Goal: Task Accomplishment & Management: Complete application form

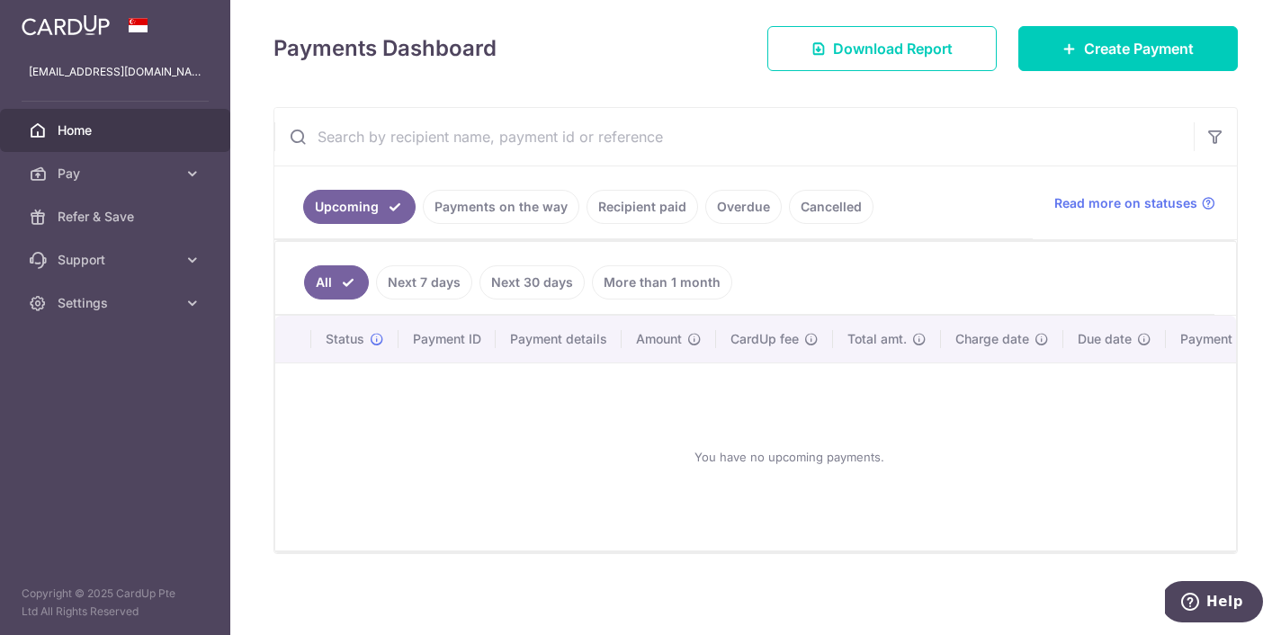
scroll to position [244, 0]
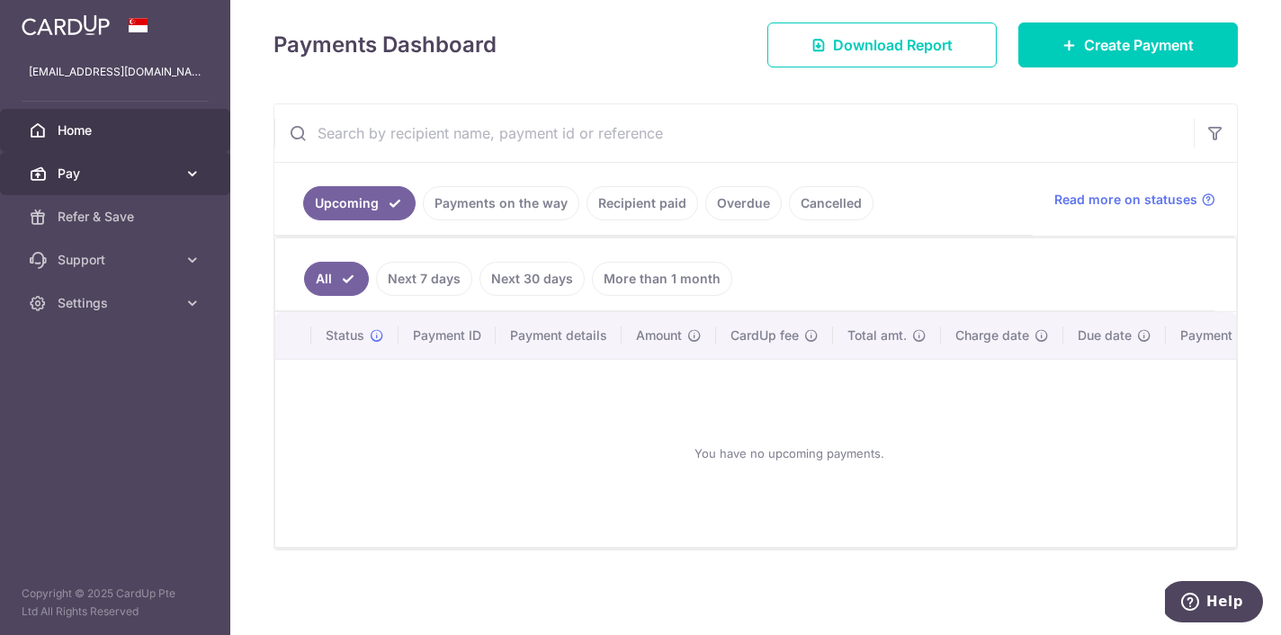
click at [125, 174] on span "Pay" at bounding box center [117, 174] width 119 height 18
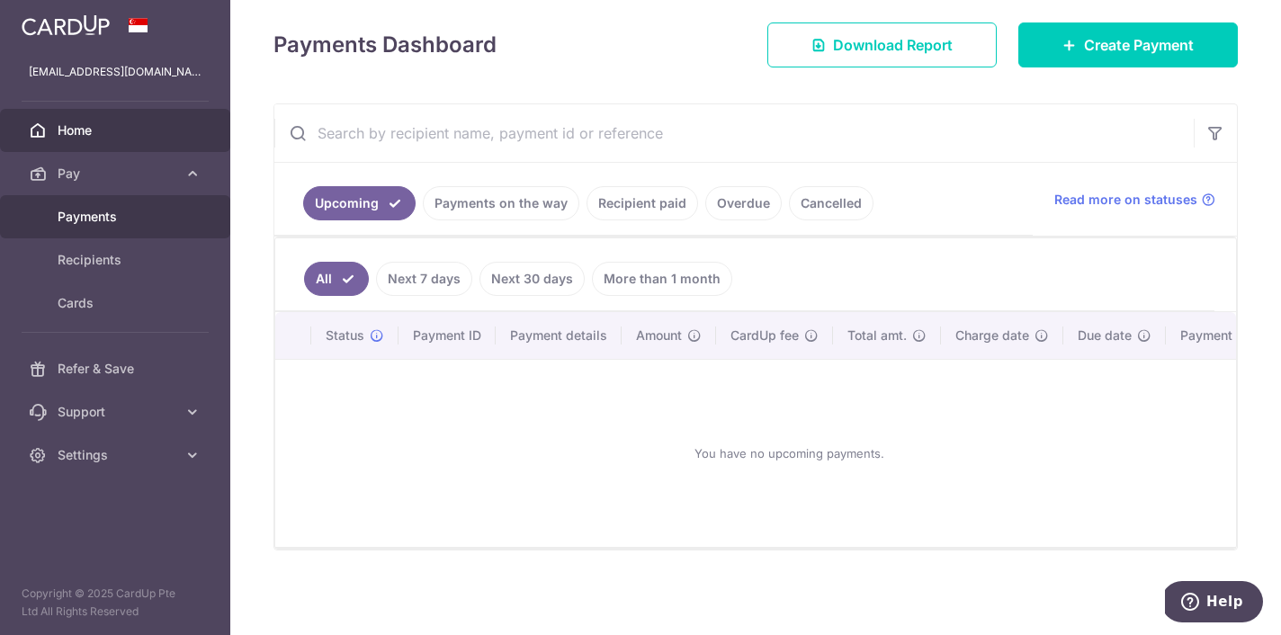
click at [111, 225] on span "Payments" at bounding box center [117, 217] width 119 height 18
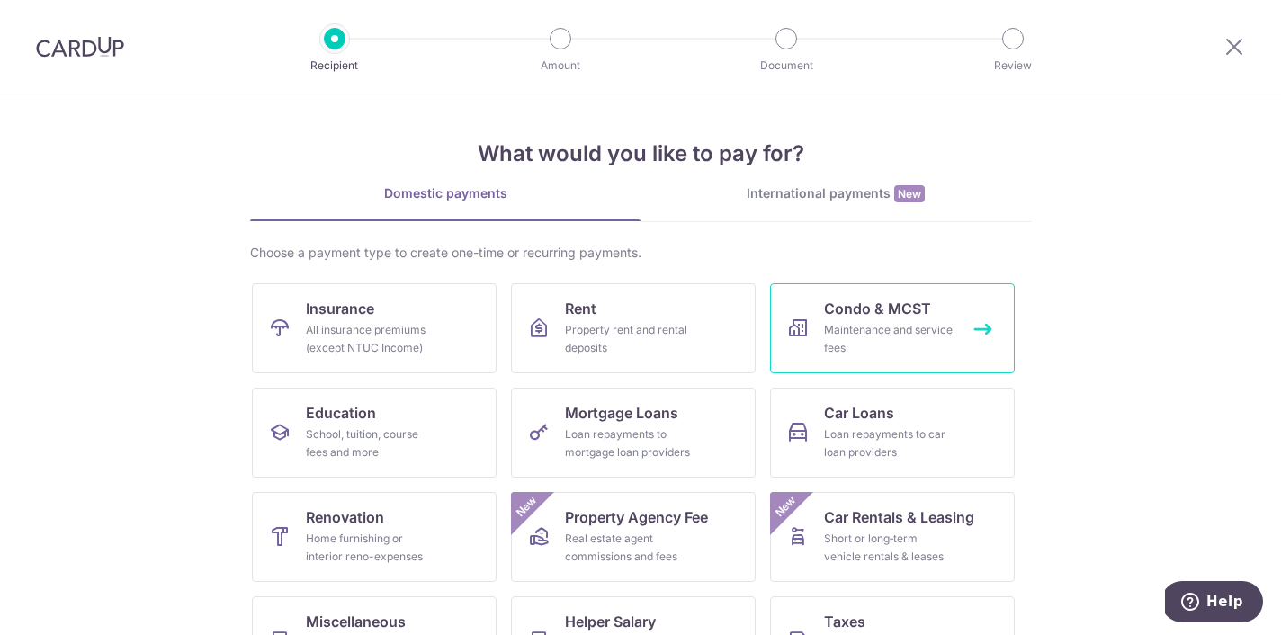
click at [863, 338] on div "Maintenance and service fees" at bounding box center [889, 339] width 130 height 36
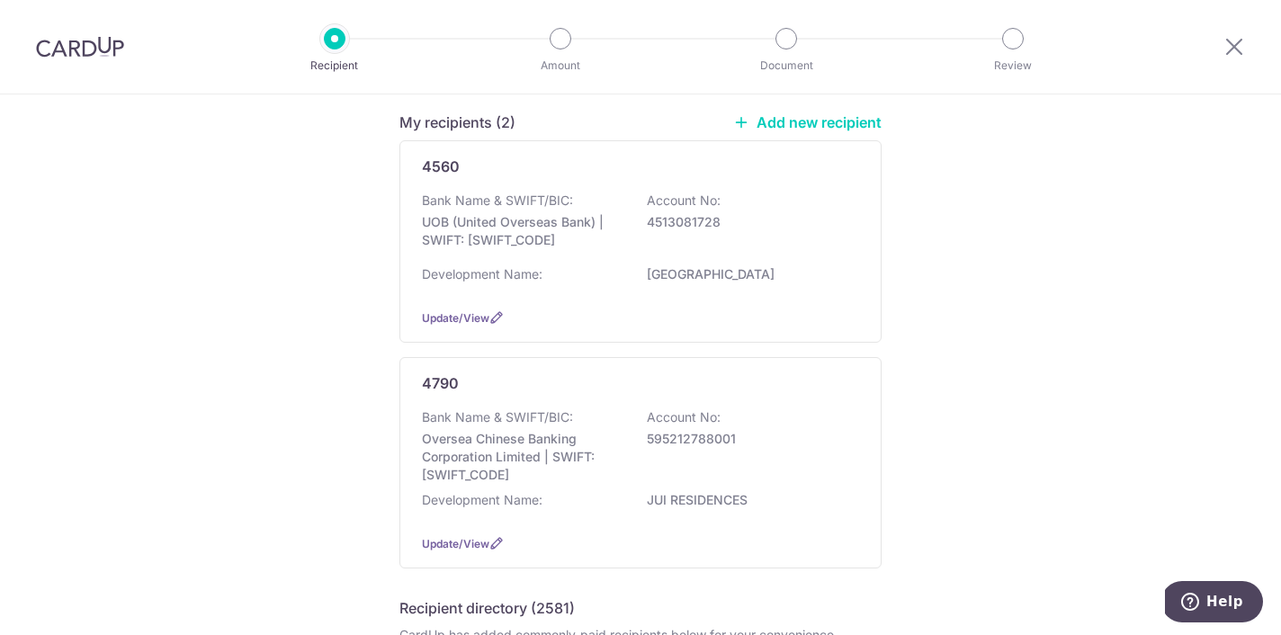
scroll to position [216, 0]
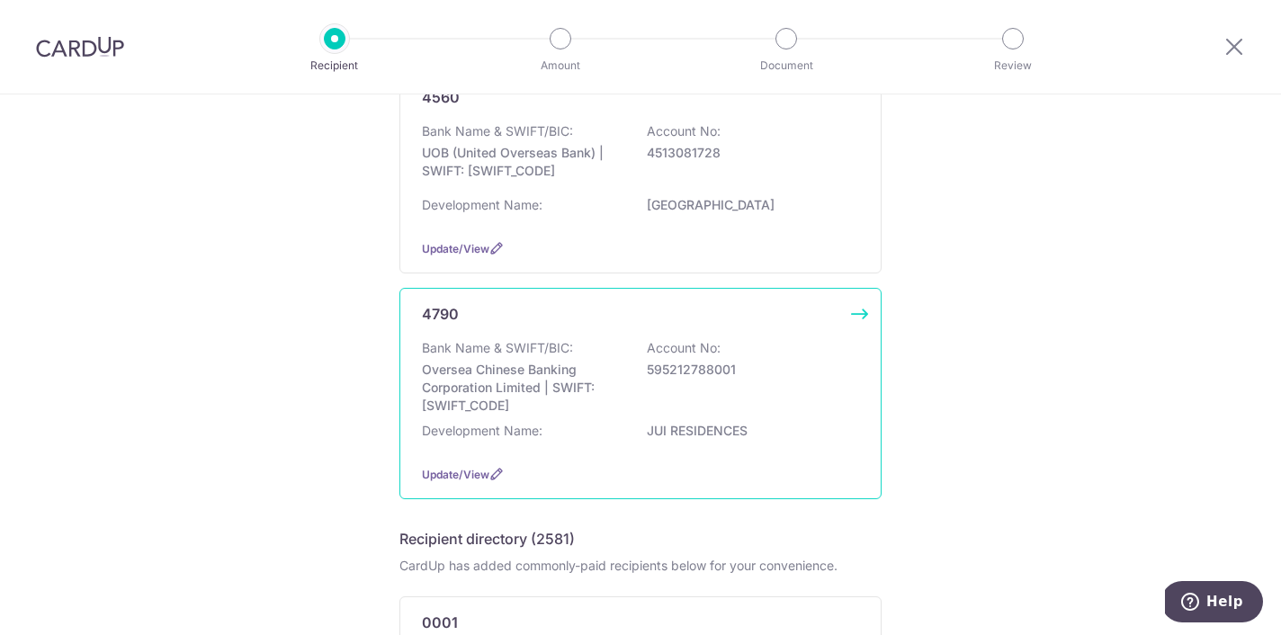
click at [647, 365] on p "595212788001" at bounding box center [748, 370] width 202 height 18
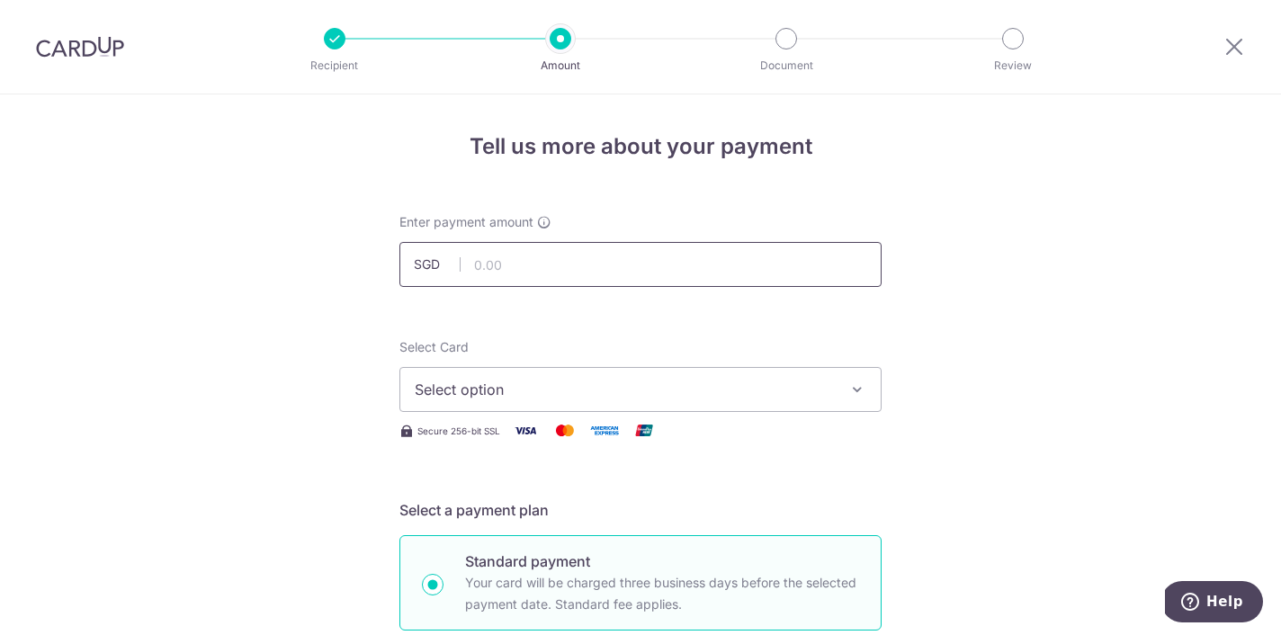
click at [501, 275] on input "text" at bounding box center [640, 264] width 482 height 45
type input "1,200.00"
click at [430, 403] on button "Select option" at bounding box center [640, 389] width 482 height 45
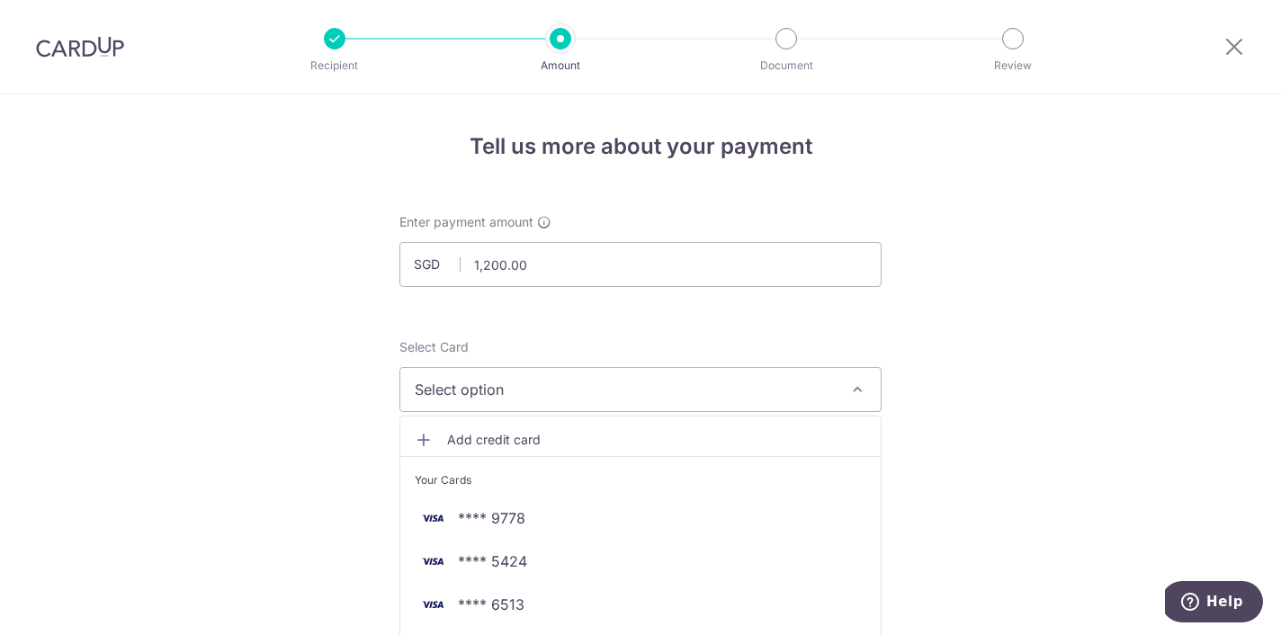
click at [465, 392] on span "Select option" at bounding box center [624, 390] width 419 height 22
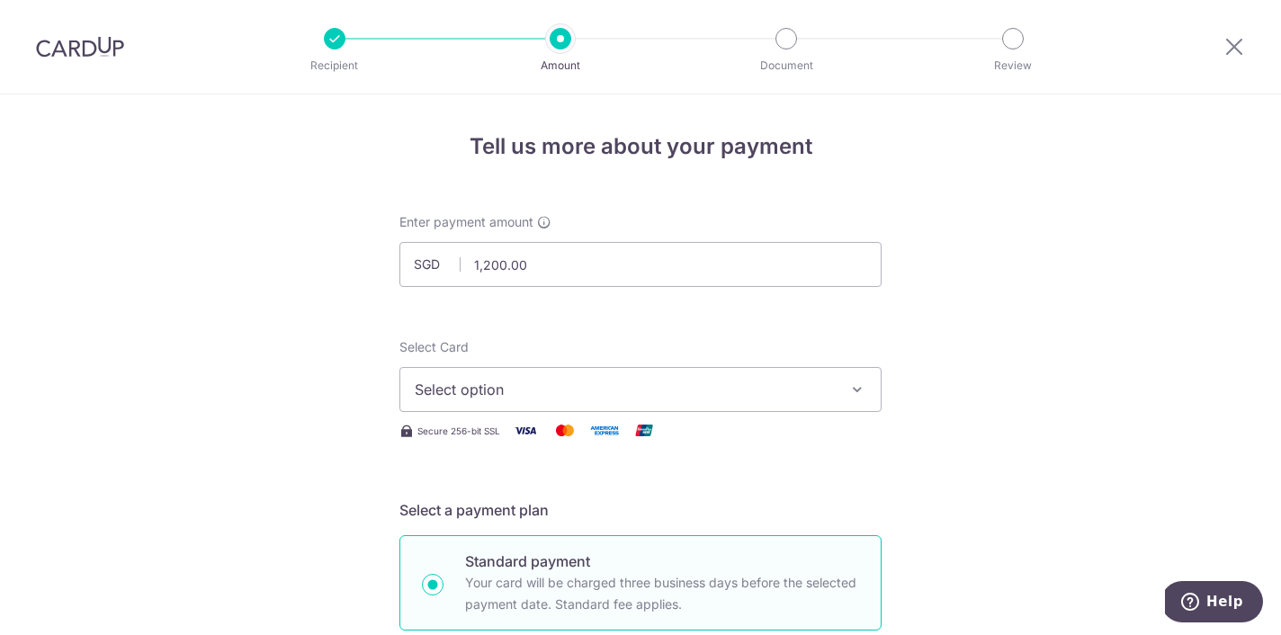
click at [465, 392] on span "Select option" at bounding box center [624, 390] width 419 height 22
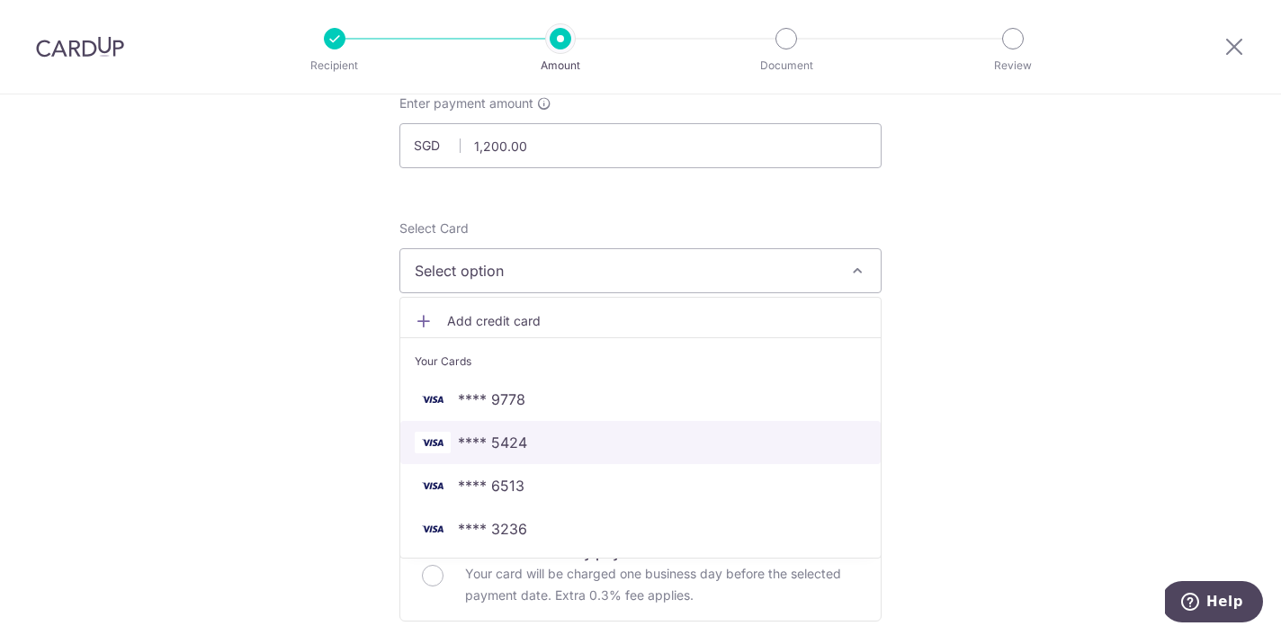
scroll to position [121, 0]
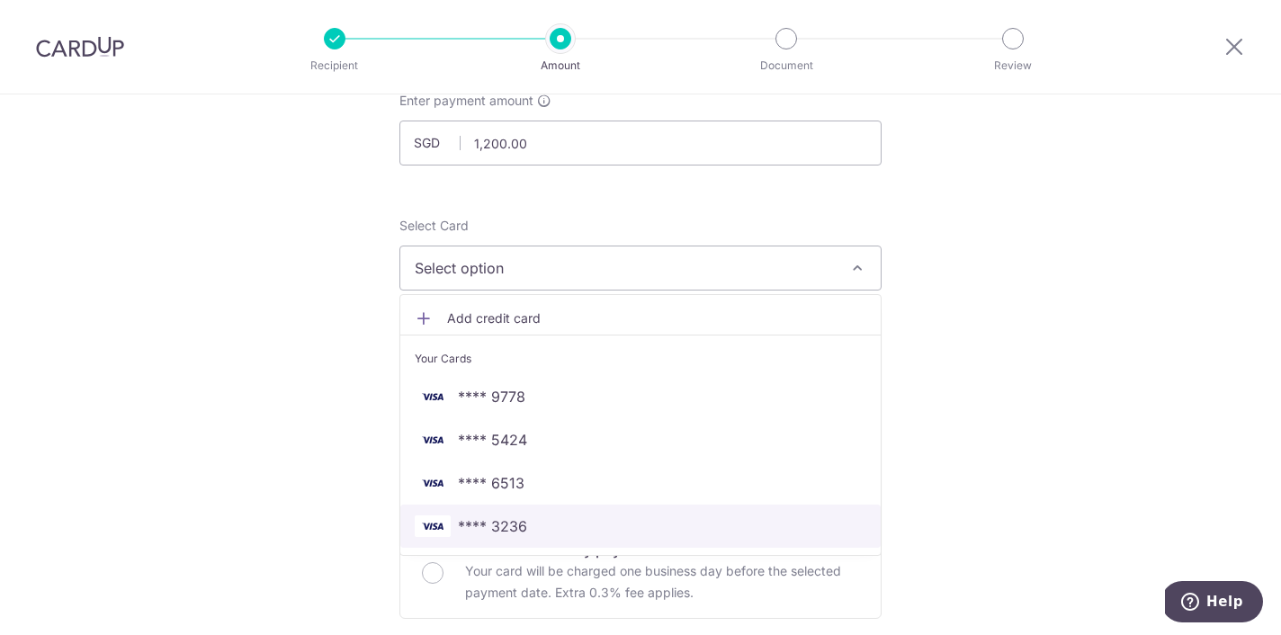
click at [506, 528] on span "**** 3236" at bounding box center [492, 526] width 69 height 22
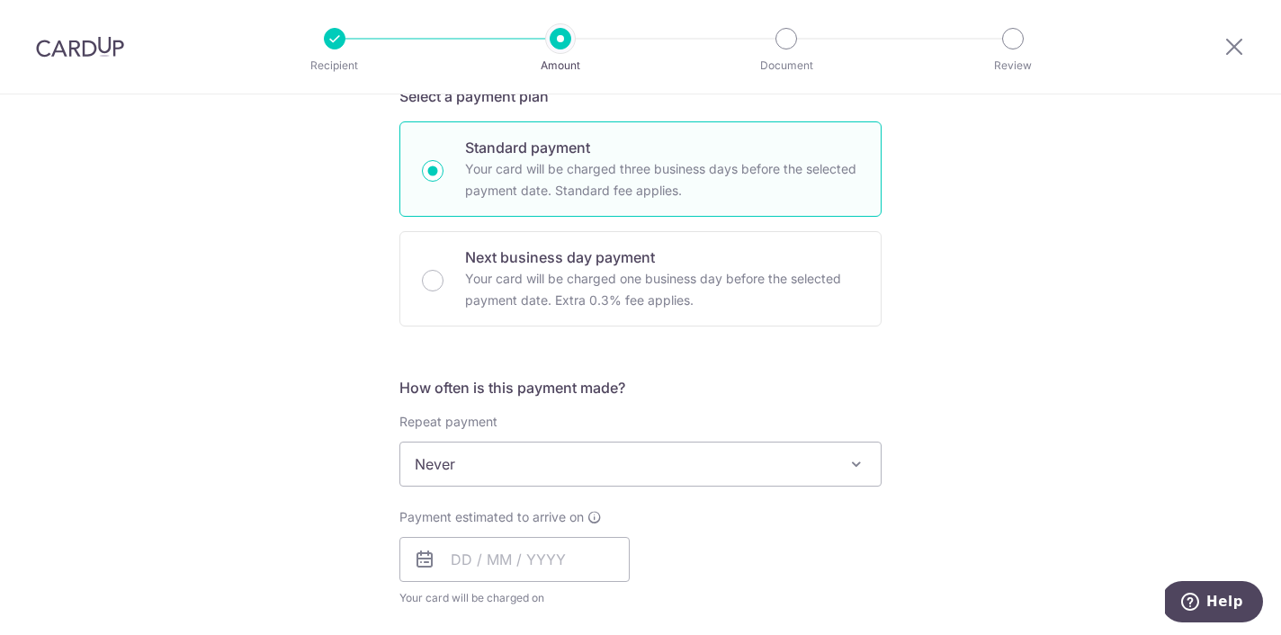
scroll to position [425, 0]
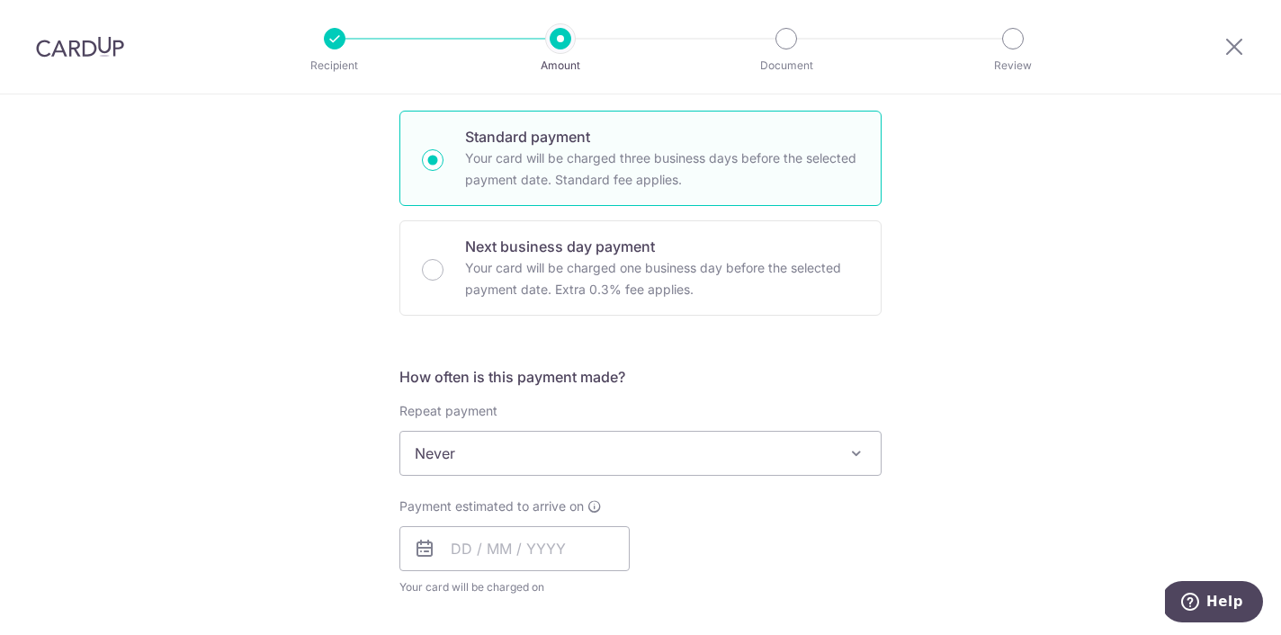
click at [634, 459] on span "Never" at bounding box center [640, 453] width 480 height 43
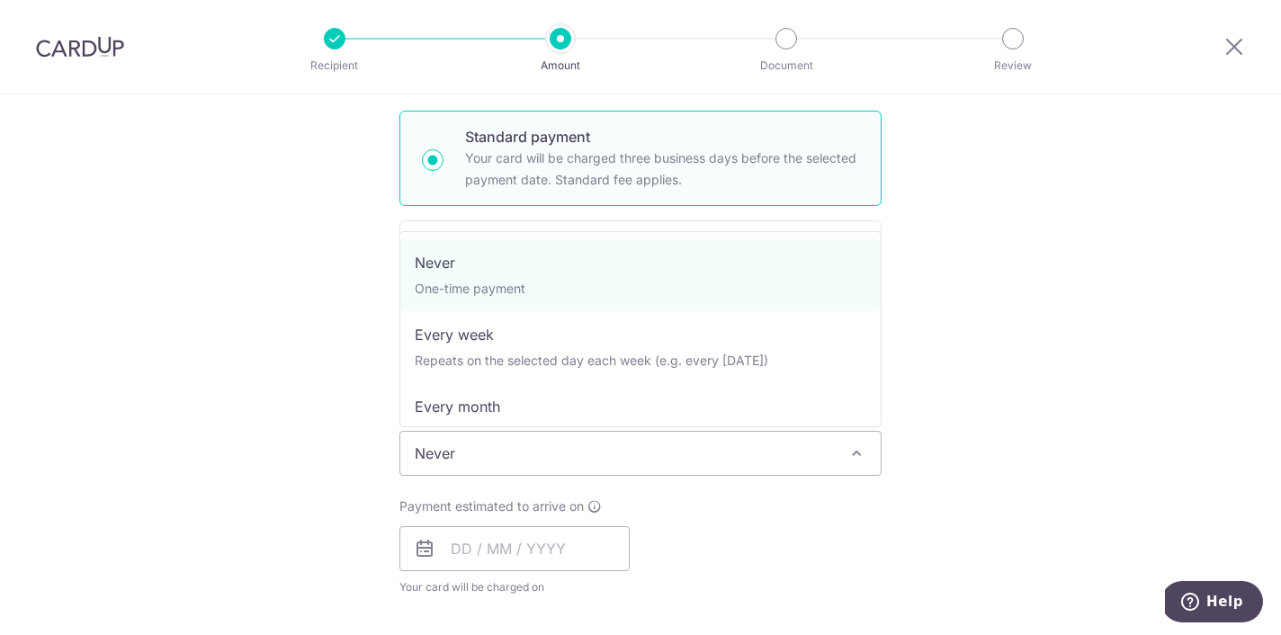
click at [1028, 297] on div "Tell us more about your payment Enter payment amount SGD 1,200.00 1200.00 Selec…" at bounding box center [640, 483] width 1281 height 1627
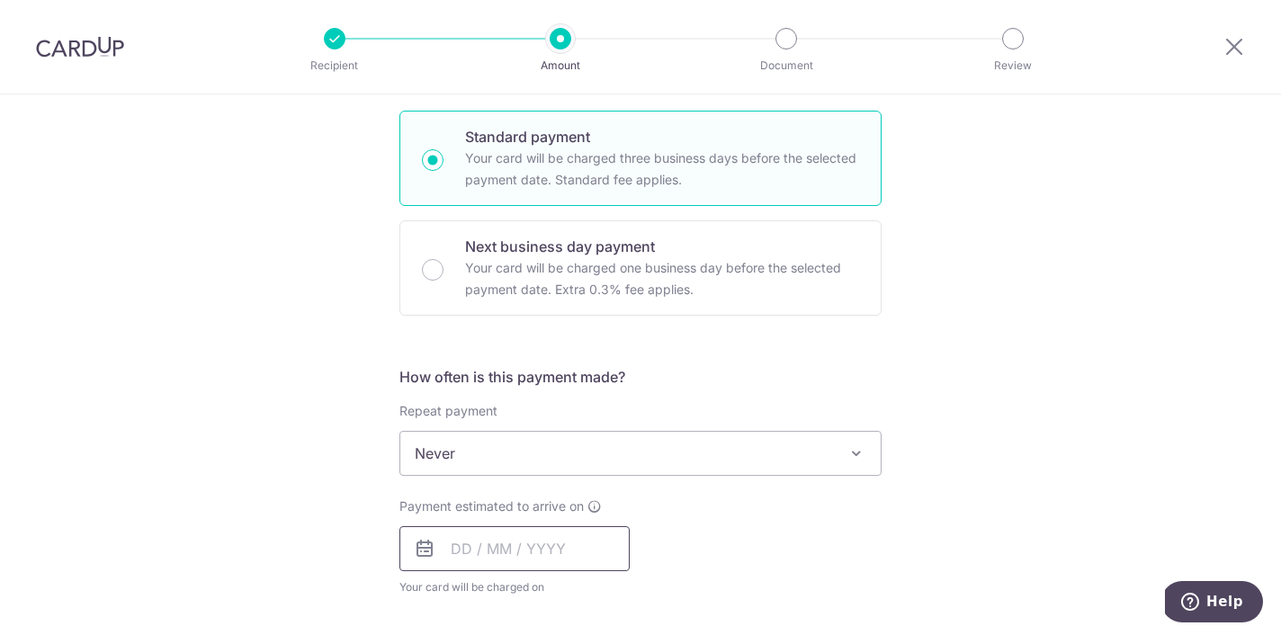
click at [575, 556] on input "text" at bounding box center [514, 548] width 230 height 45
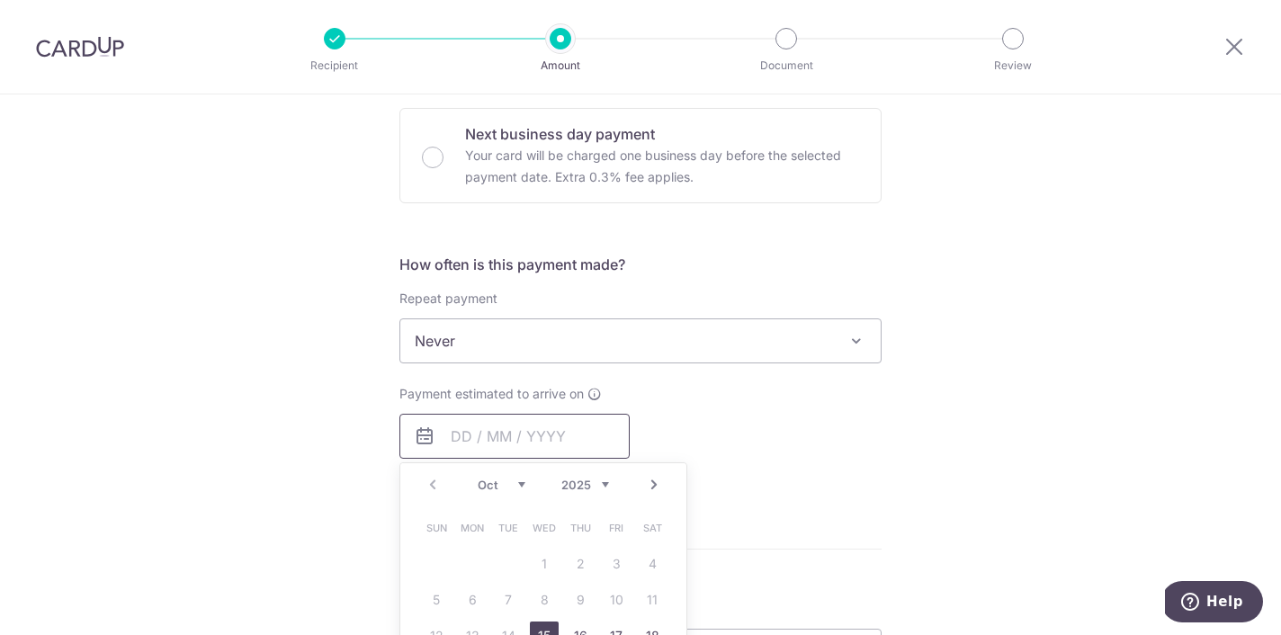
scroll to position [598, 0]
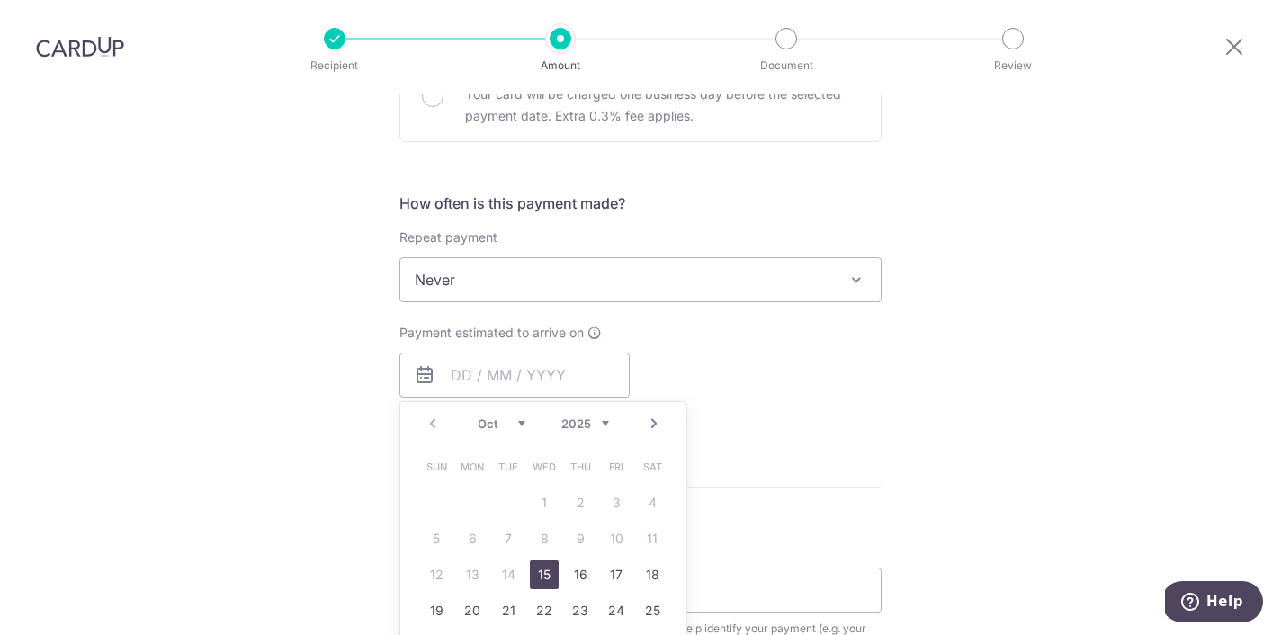
click at [543, 578] on link "15" at bounding box center [544, 574] width 29 height 29
type input "15/10/2025"
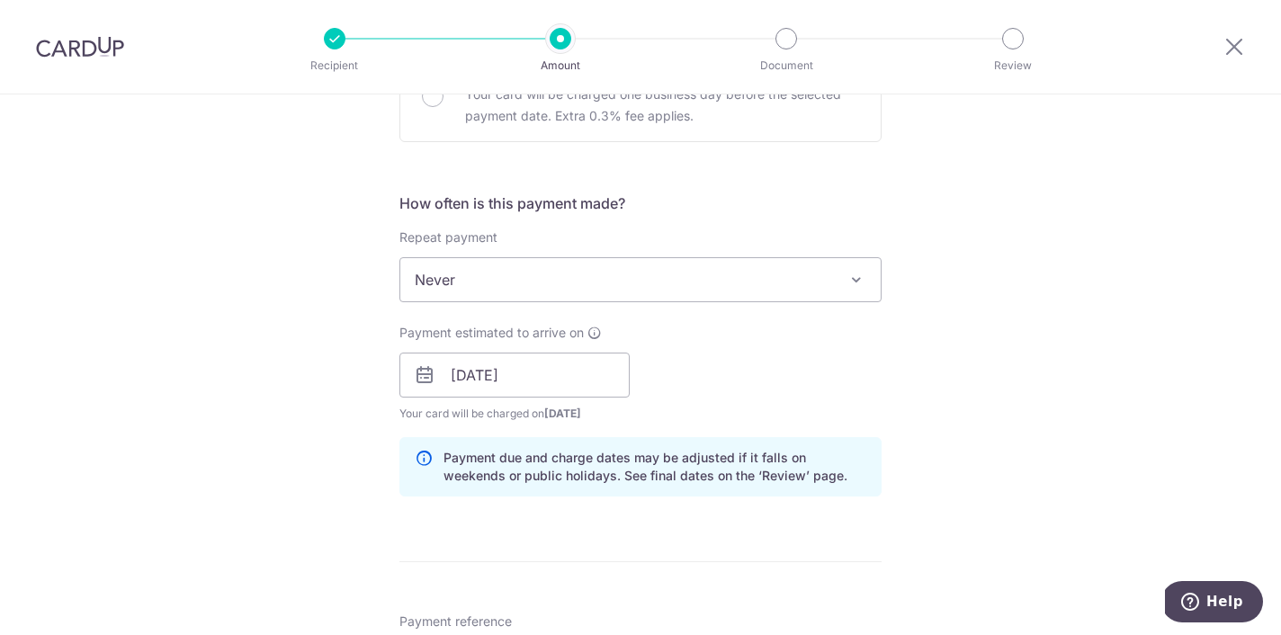
scroll to position [838, 0]
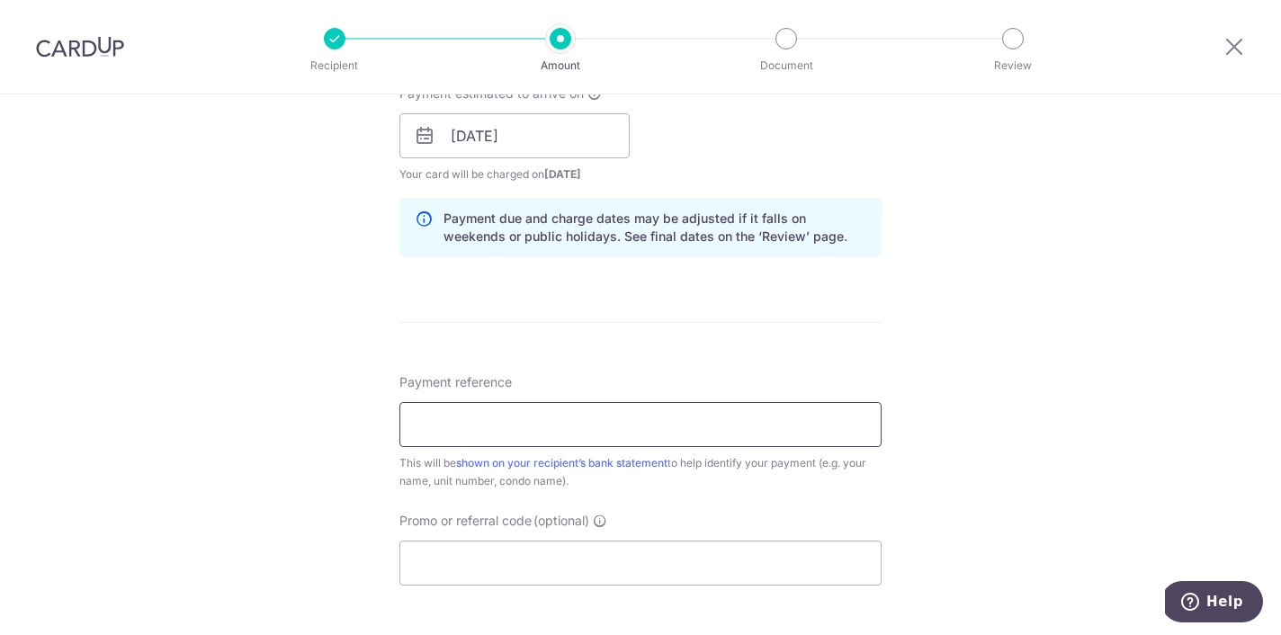
click at [500, 426] on input "Payment reference" at bounding box center [640, 424] width 482 height 45
type input "Unit17-07"
click at [524, 555] on input "Promo or referral code (optional)" at bounding box center [640, 563] width 482 height 45
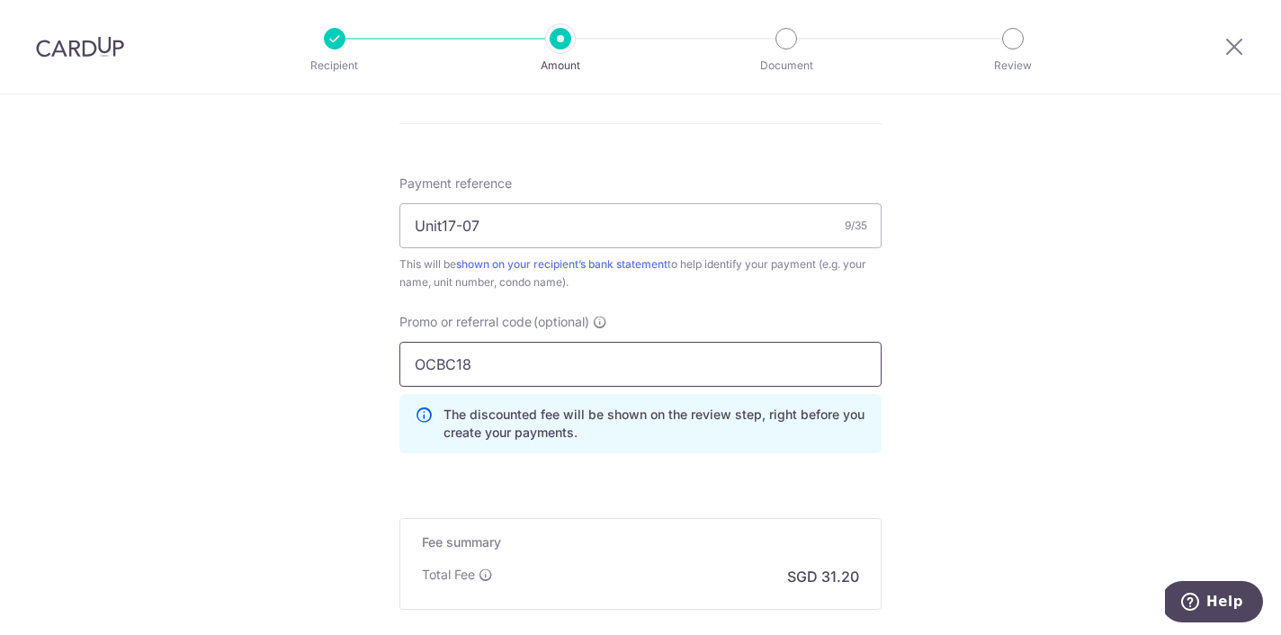
scroll to position [1242, 0]
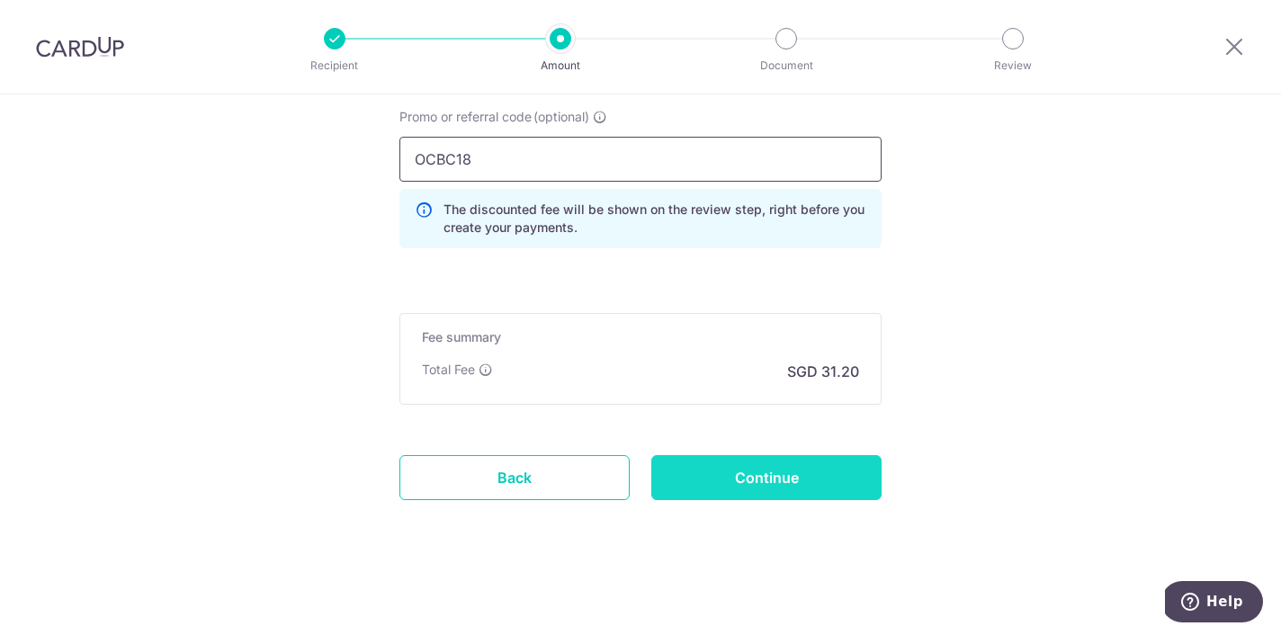
type input "OCBC18"
click at [803, 476] on input "Continue" at bounding box center [766, 477] width 230 height 45
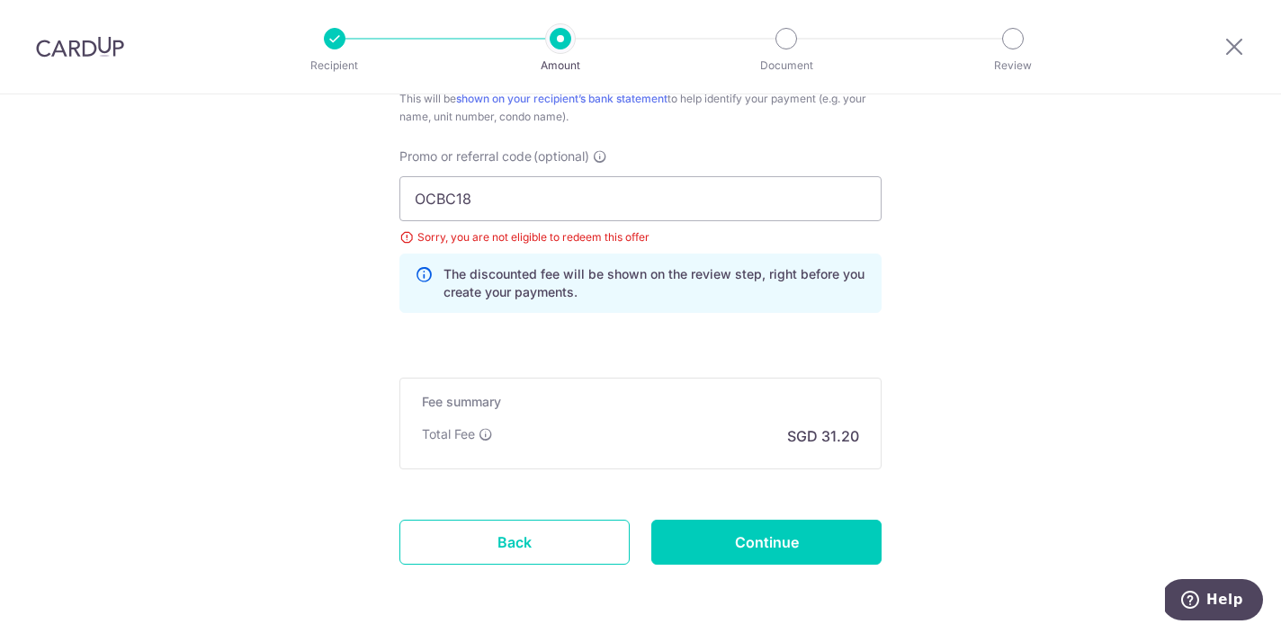
scroll to position [1205, 0]
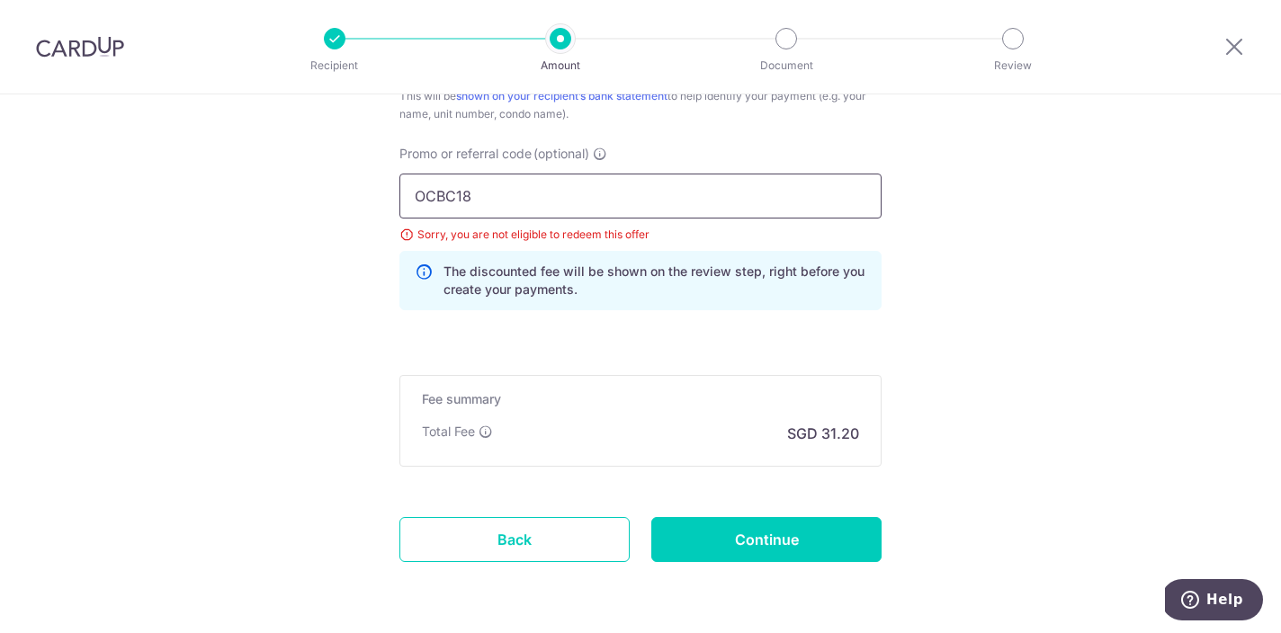
click at [500, 190] on input "OCBC18" at bounding box center [640, 196] width 482 height 45
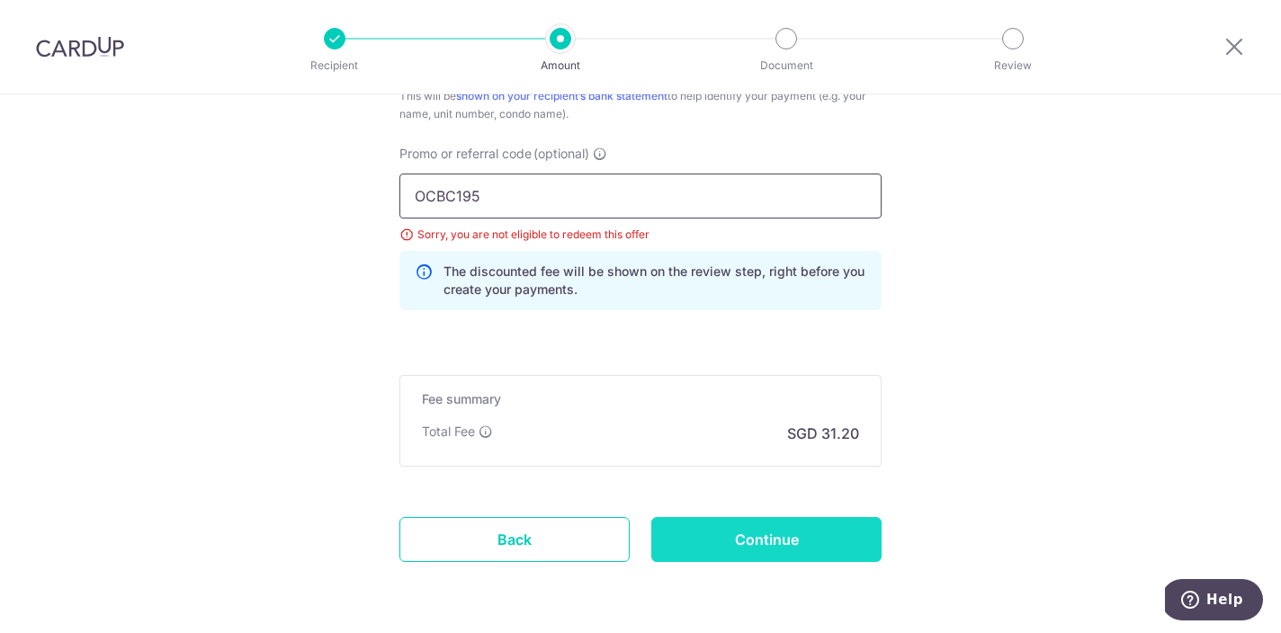
type input "OCBC195"
click at [780, 551] on input "Continue" at bounding box center [766, 539] width 230 height 45
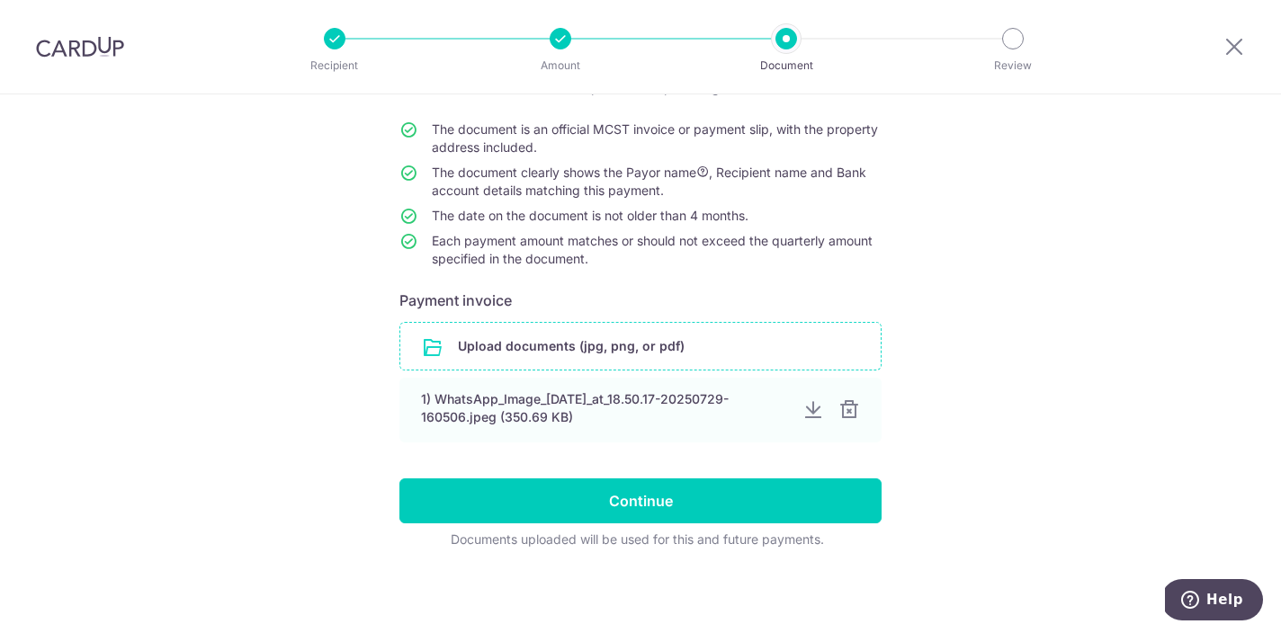
click at [651, 355] on input "file" at bounding box center [640, 346] width 480 height 47
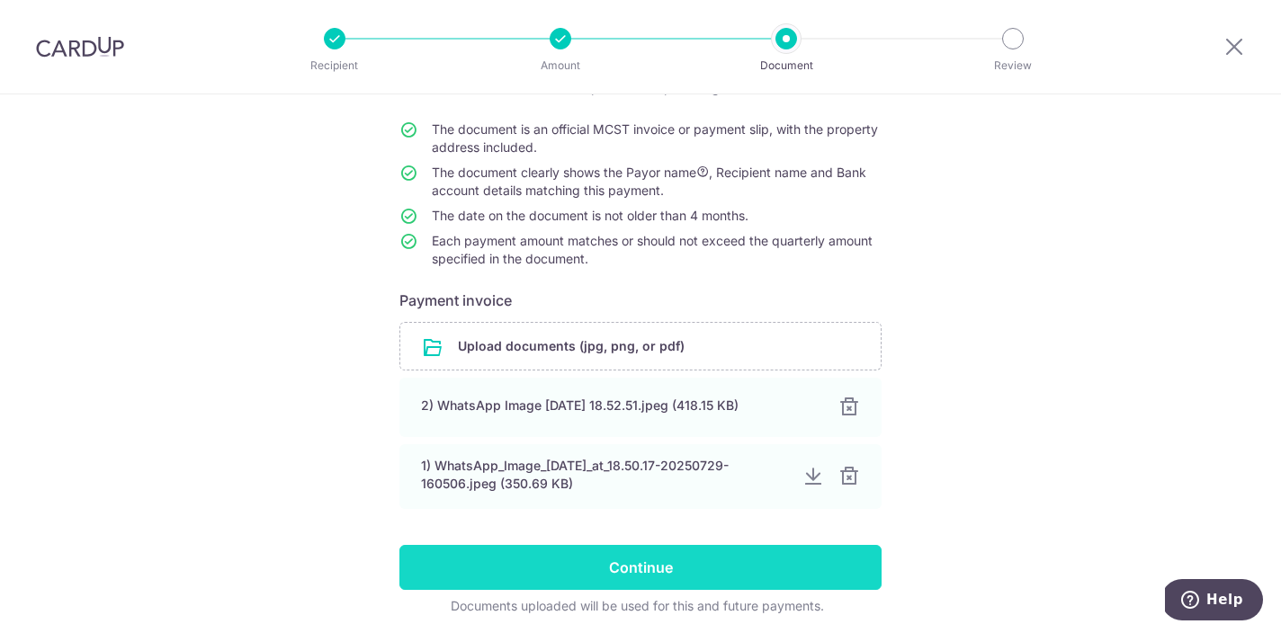
click at [639, 578] on input "Continue" at bounding box center [640, 567] width 482 height 45
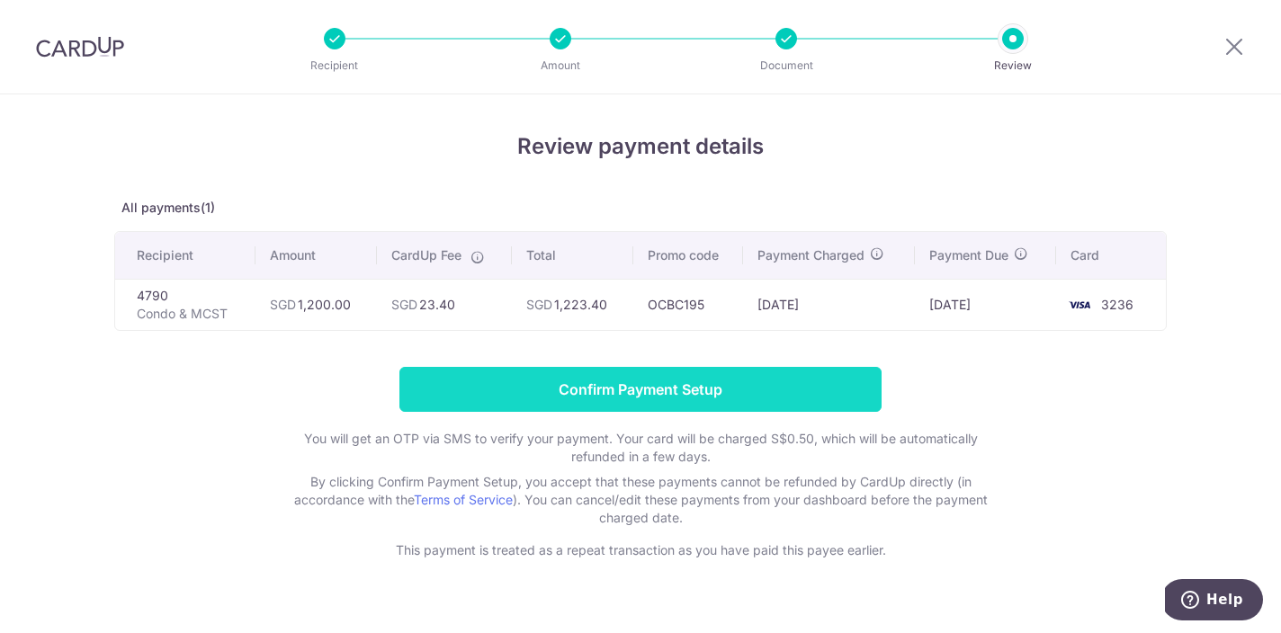
click at [785, 382] on input "Confirm Payment Setup" at bounding box center [640, 389] width 482 height 45
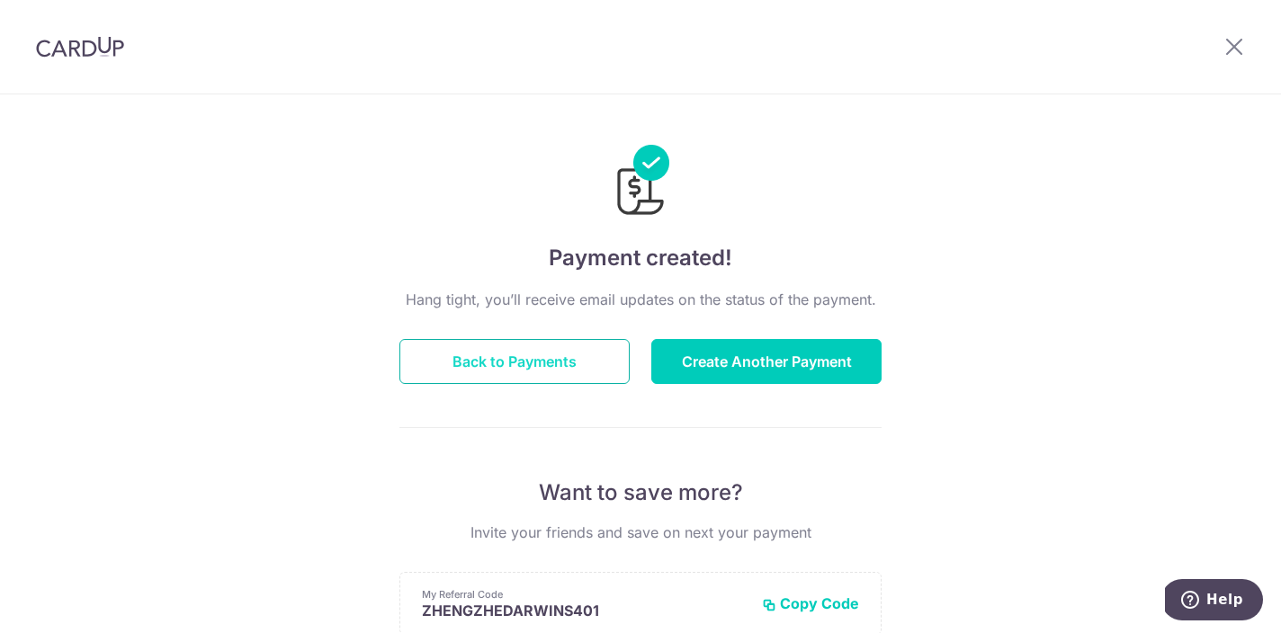
click at [591, 365] on button "Back to Payments" at bounding box center [514, 361] width 230 height 45
